Goal: Task Accomplishment & Management: Manage account settings

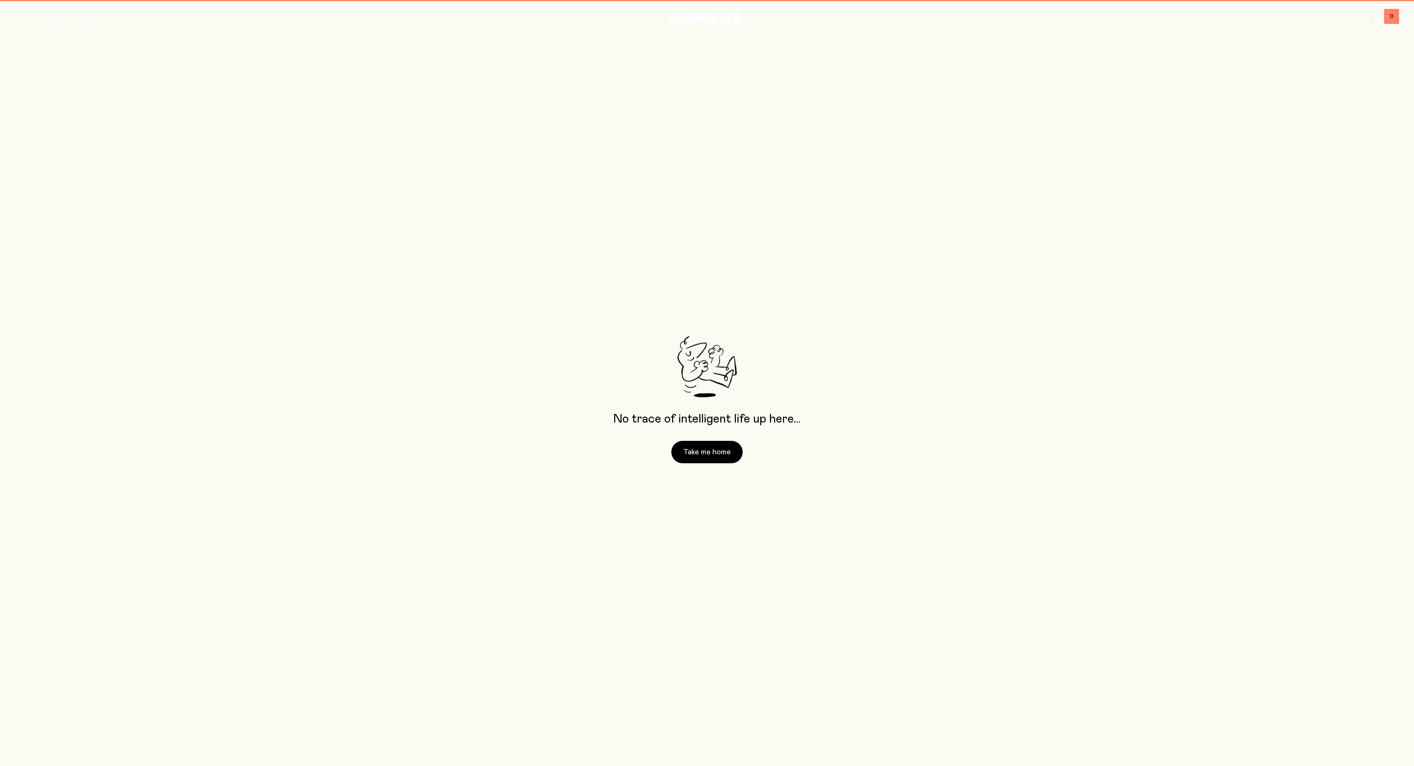
click at [709, 450] on button "Take me home" at bounding box center [706, 452] width 71 height 22
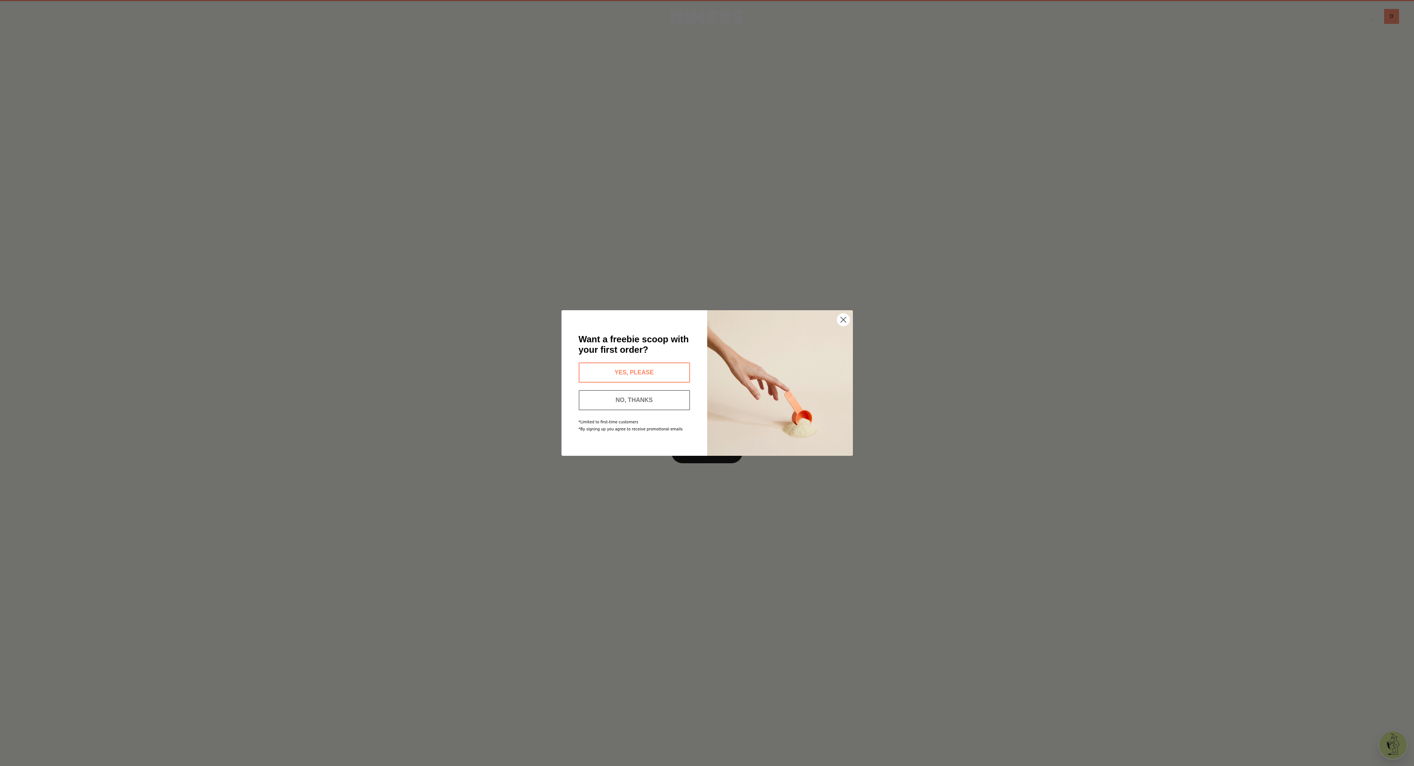
click at [623, 369] on button "YES, PLEASE" at bounding box center [633, 373] width 111 height 20
click at [592, 372] on input "Enter your email address" at bounding box center [633, 376] width 111 height 19
type input "**********"
click at [627, 402] on button "SEND MY CODE" at bounding box center [633, 399] width 111 height 20
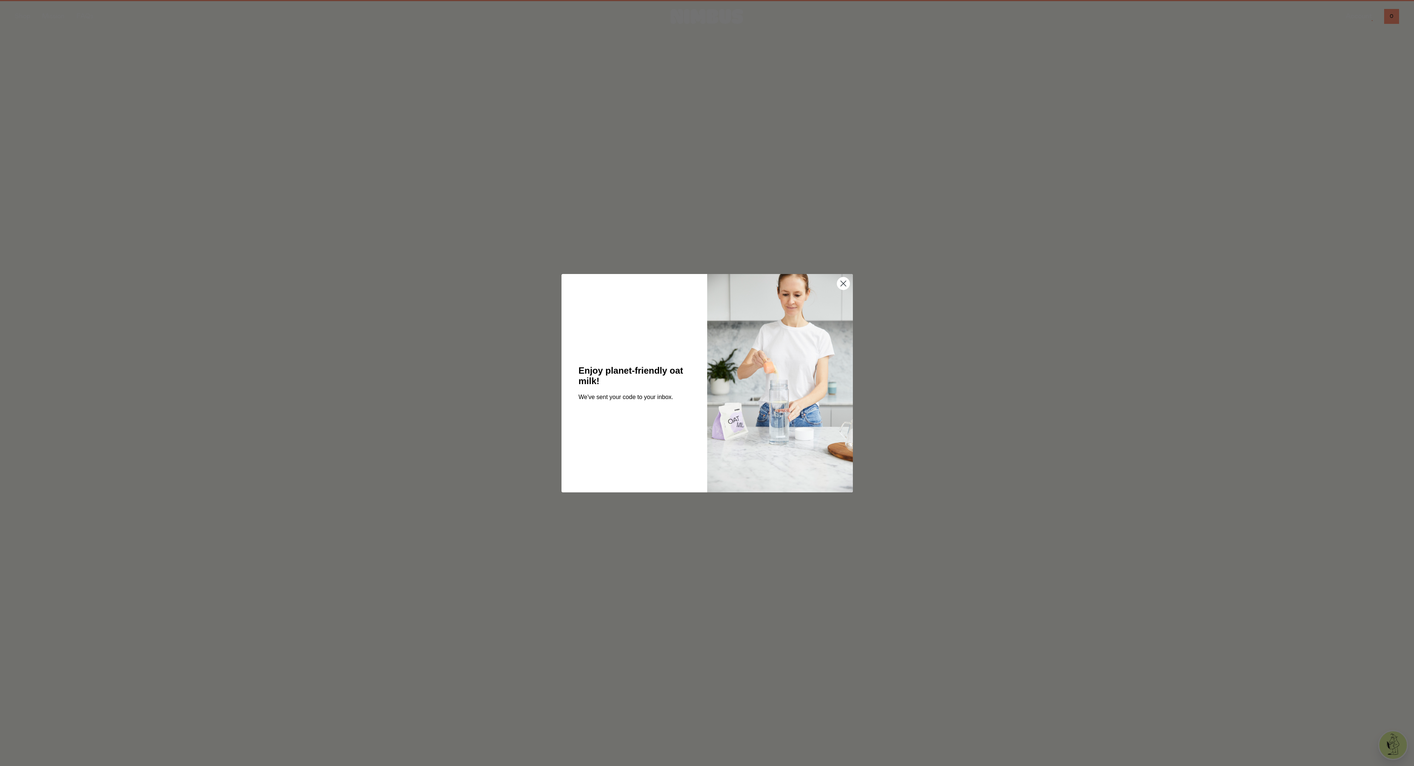
click at [841, 283] on circle "Close dialog" at bounding box center [843, 283] width 12 height 12
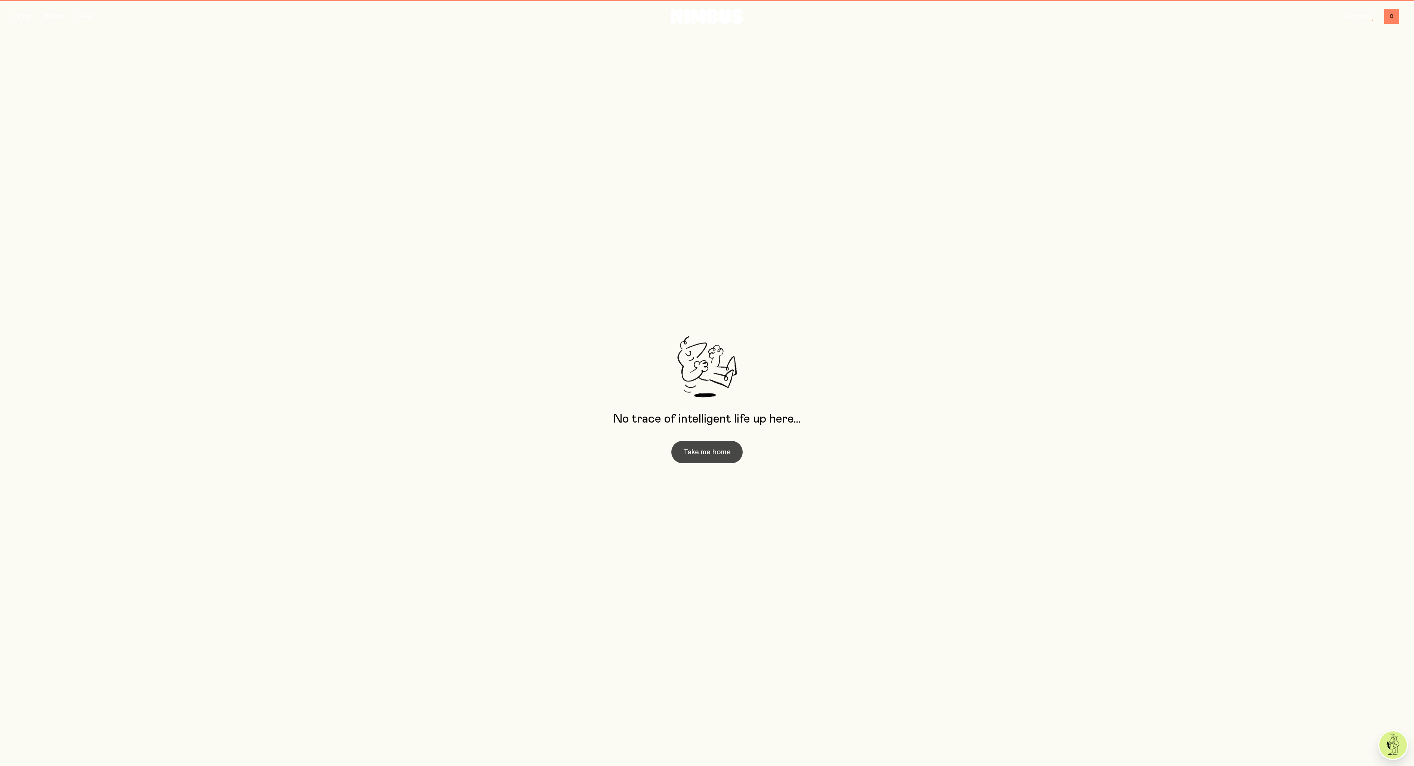
click at [690, 454] on button "Take me home" at bounding box center [706, 452] width 71 height 22
click at [21, 15] on button "button" at bounding box center [22, 16] width 15 height 10
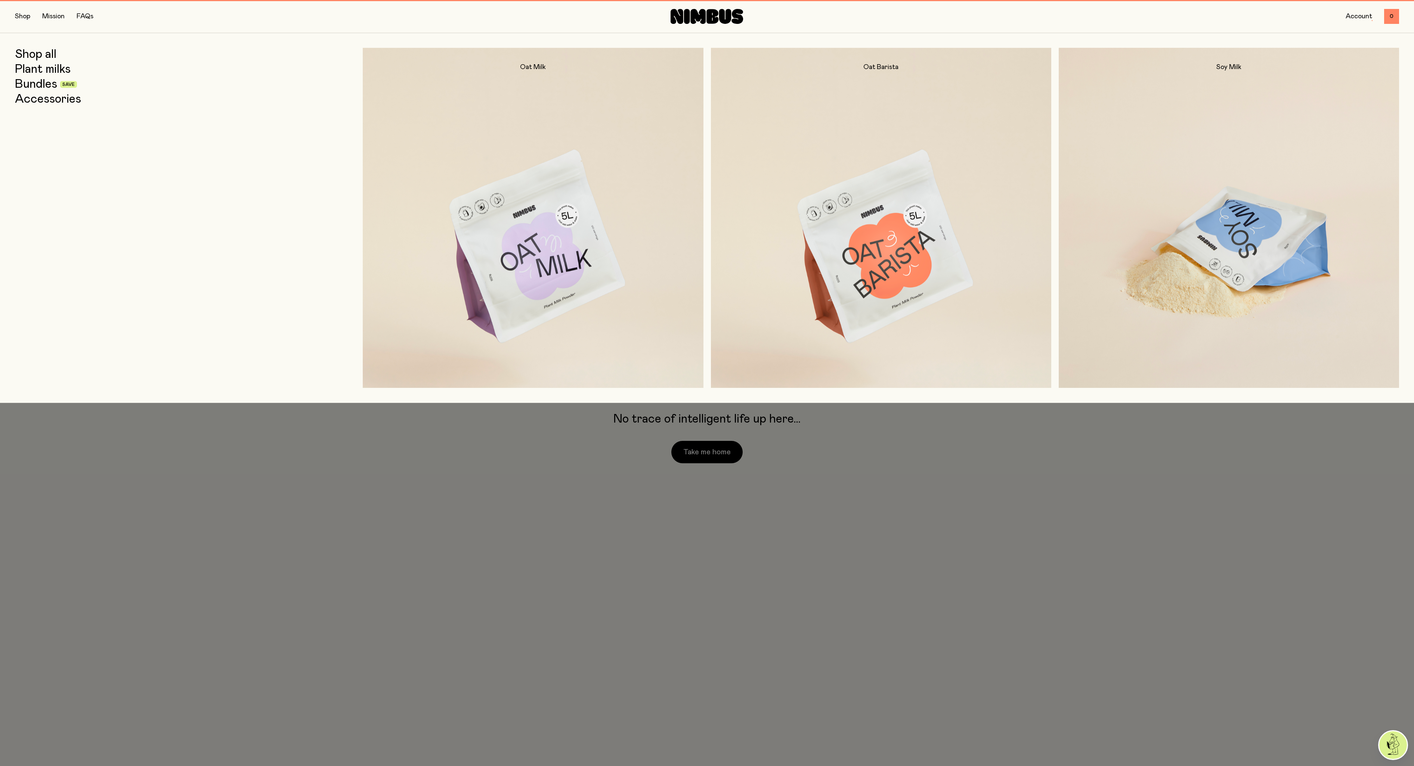
click at [1262, 257] on img at bounding box center [1228, 248] width 340 height 400
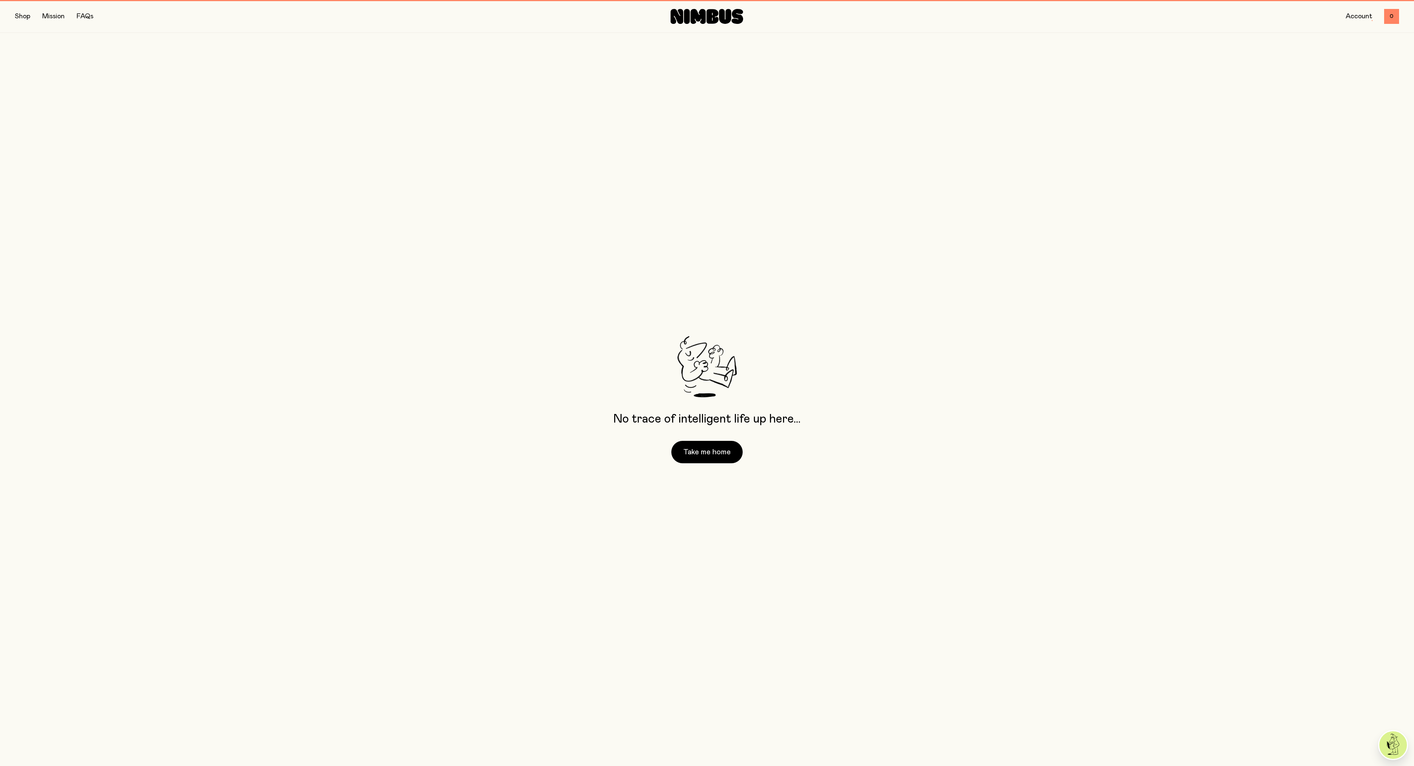
click at [1357, 16] on link "Account" at bounding box center [1358, 16] width 27 height 7
click at [1357, 14] on link "Account" at bounding box center [1358, 16] width 27 height 7
click at [1356, 14] on link "Account" at bounding box center [1358, 16] width 27 height 7
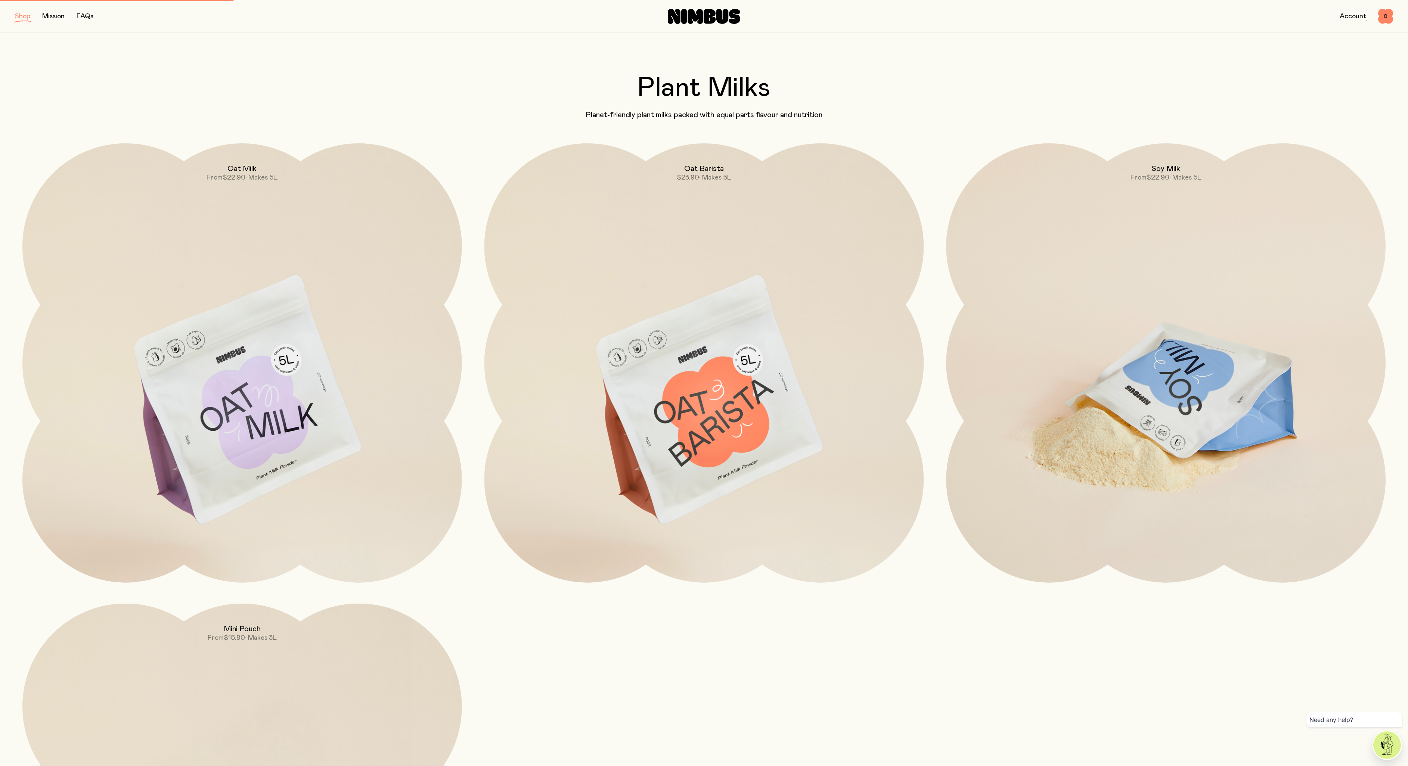
click at [1151, 433] on img at bounding box center [1166, 401] width 440 height 516
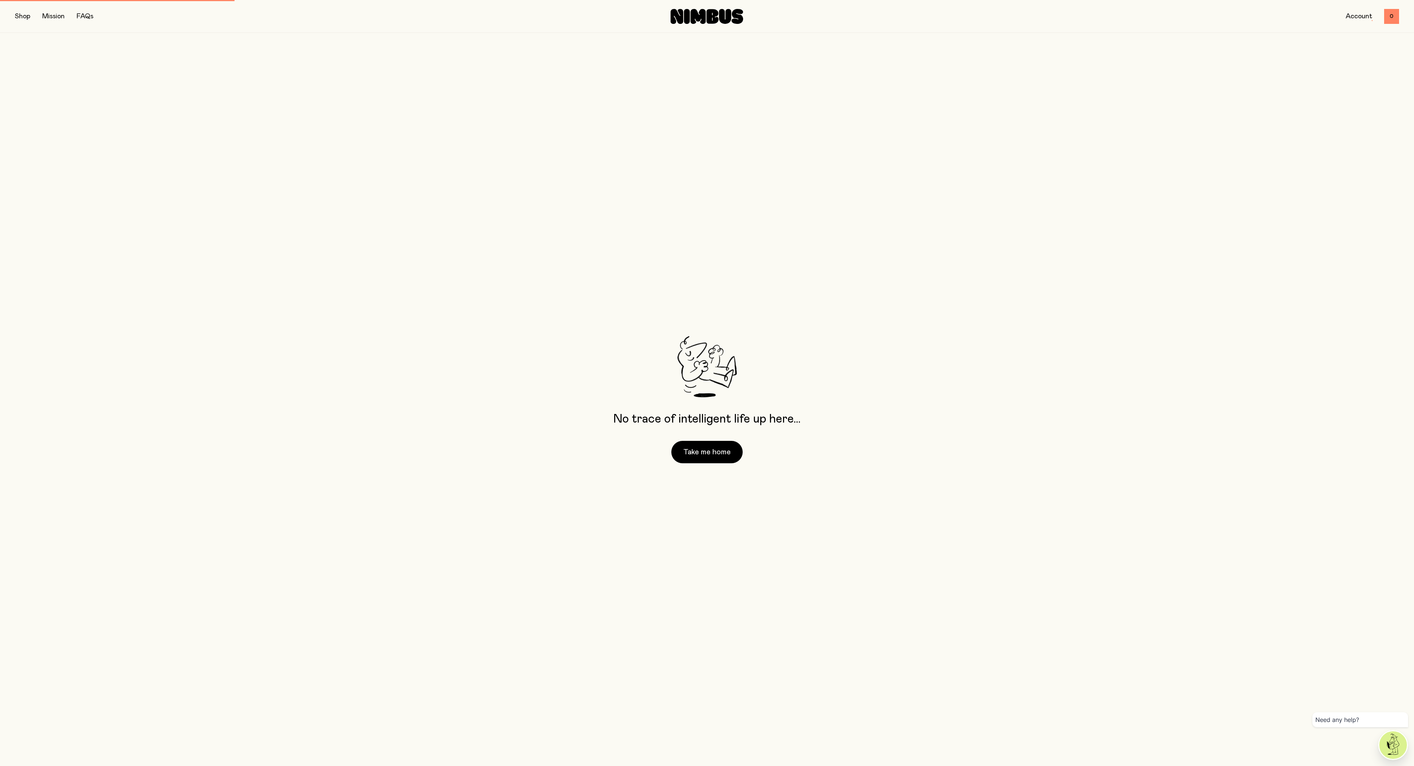
click at [1151, 433] on div "No trace of intelligent life up here… Take me home" at bounding box center [707, 399] width 1414 height 733
click at [721, 446] on button "Take me home" at bounding box center [706, 452] width 71 height 22
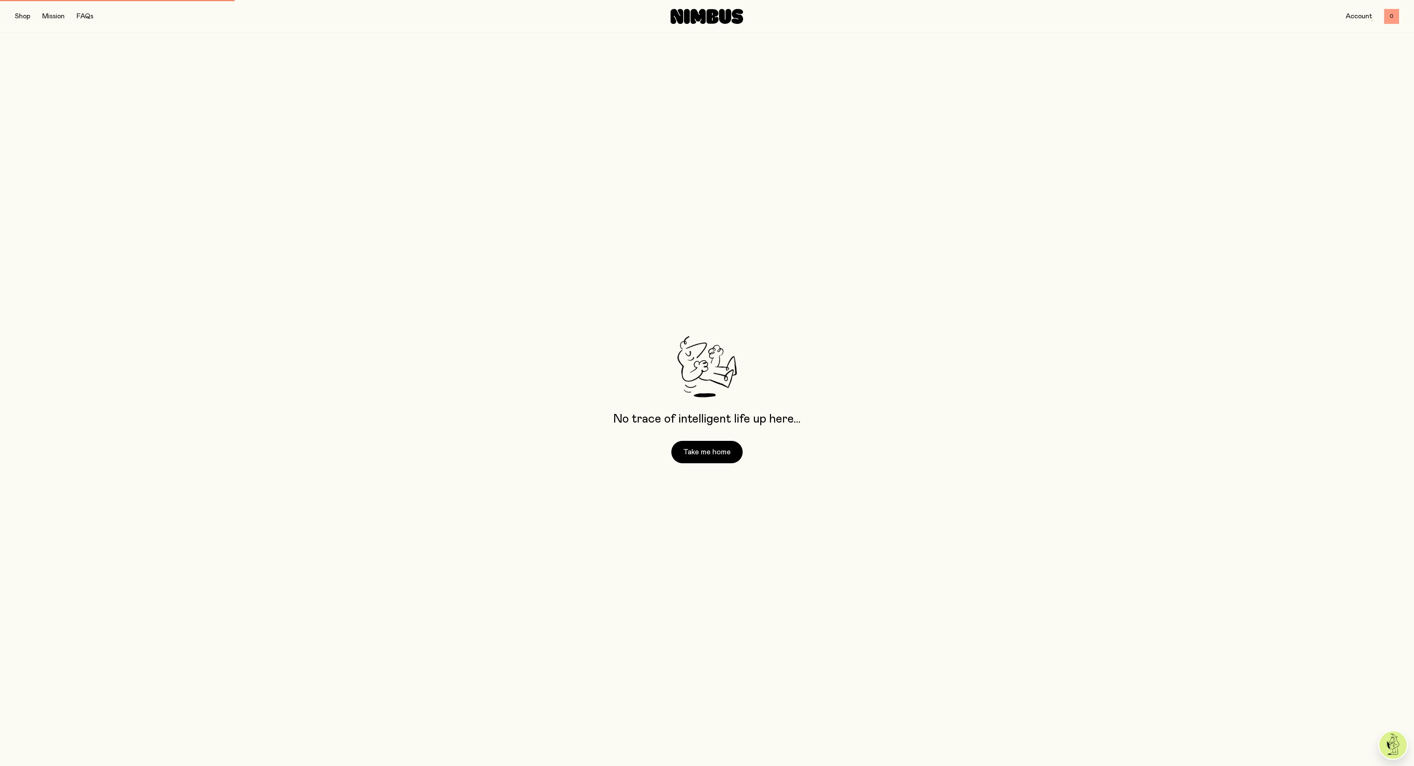
click at [1386, 18] on span "0" at bounding box center [1391, 16] width 15 height 15
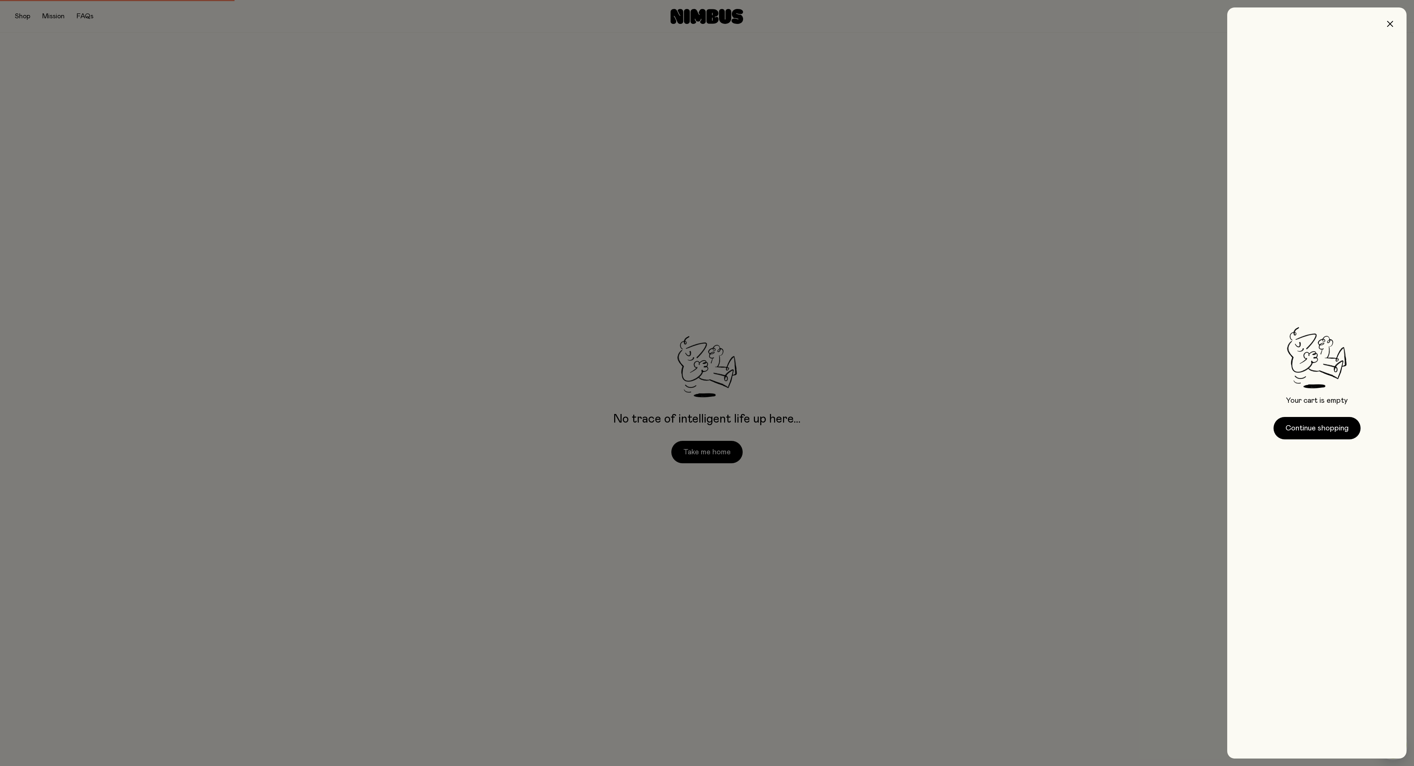
click at [1124, 422] on div at bounding box center [707, 383] width 1414 height 766
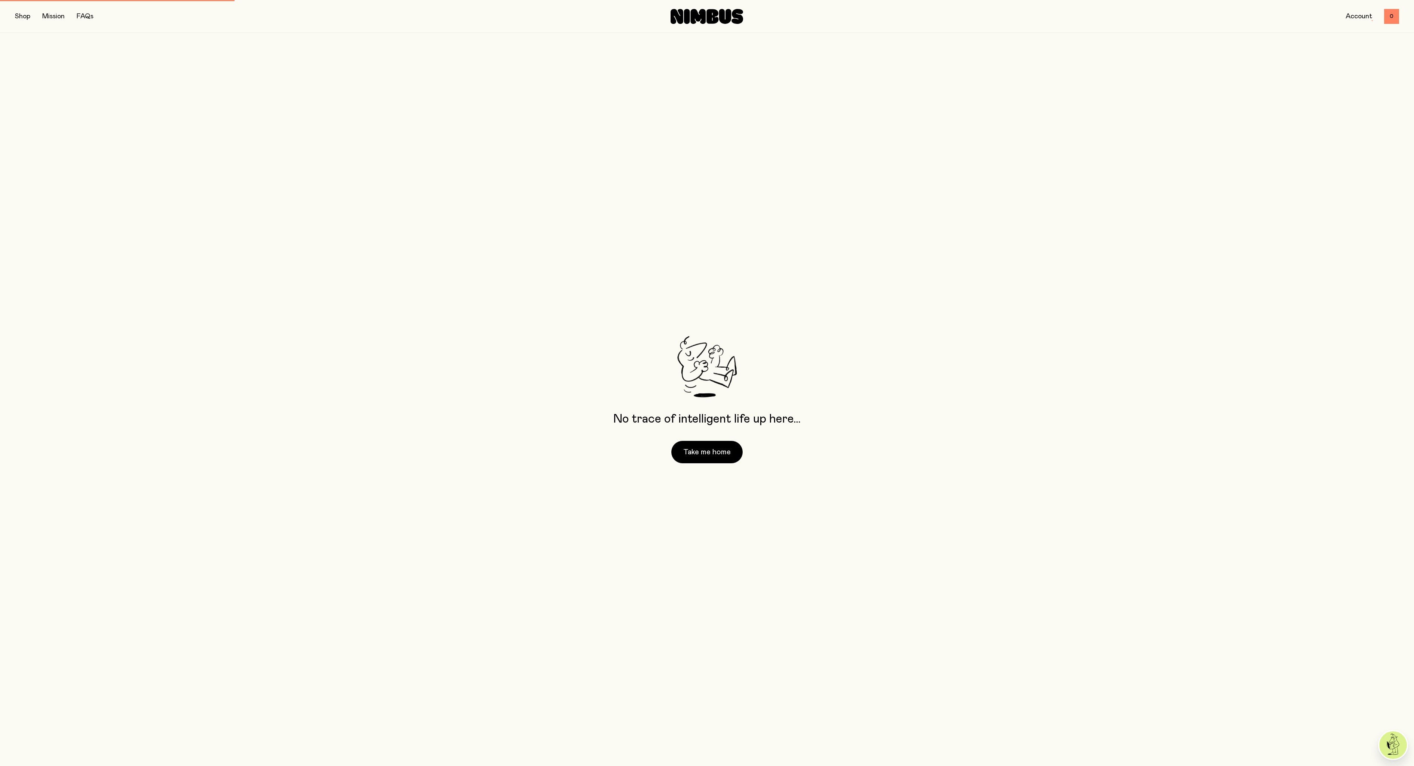
click at [1359, 15] on link "Account" at bounding box center [1358, 16] width 27 height 7
drag, startPoint x: 1359, startPoint y: 15, endPoint x: 1244, endPoint y: 51, distance: 120.1
click at [1239, 56] on div "No trace of intelligent life up here… Take me home" at bounding box center [707, 399] width 1414 height 733
click at [1346, 16] on link "Account" at bounding box center [1358, 16] width 27 height 7
click at [1353, 16] on link "Account" at bounding box center [1358, 16] width 27 height 7
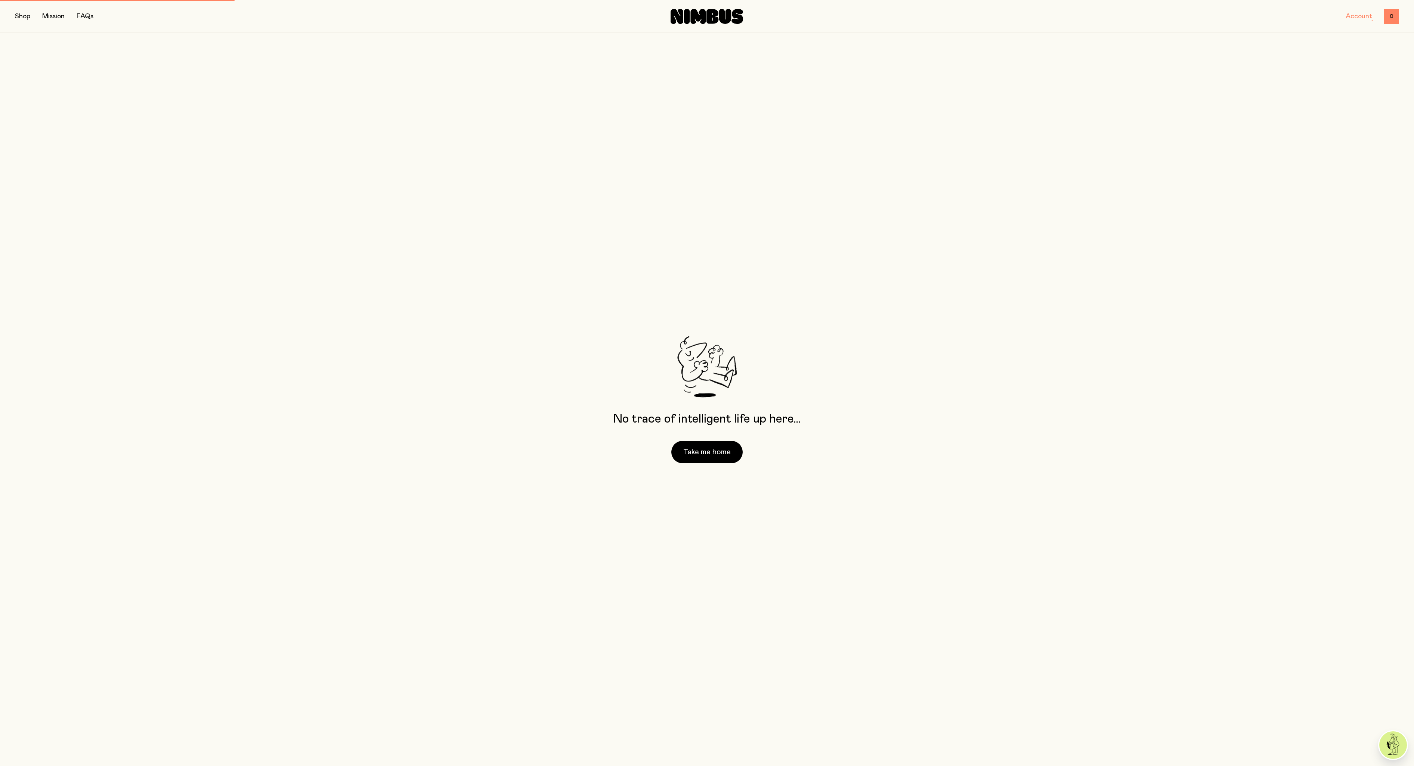
click at [1353, 16] on link "Account" at bounding box center [1358, 16] width 27 height 7
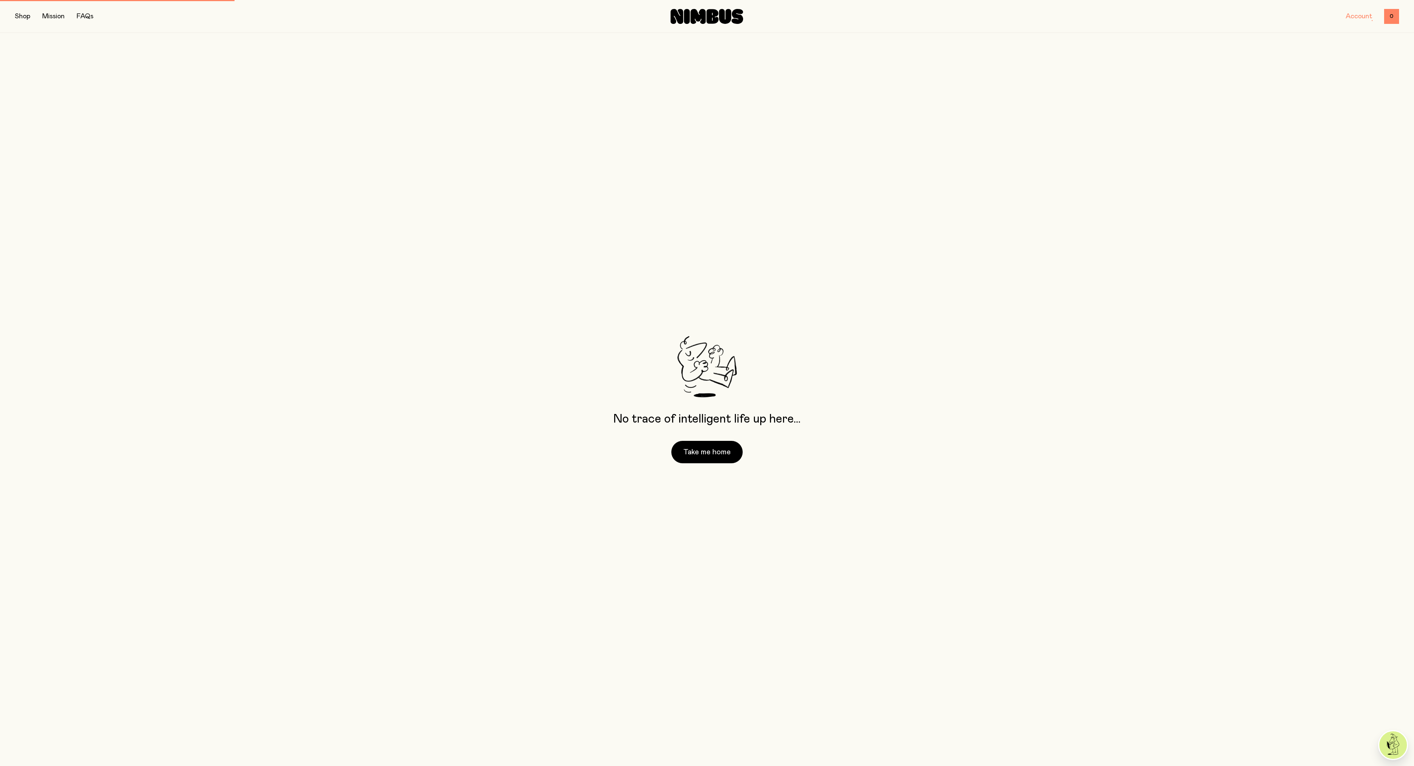
click at [1353, 16] on link "Account" at bounding box center [1358, 16] width 27 height 7
